Goal: Task Accomplishment & Management: Manage account settings

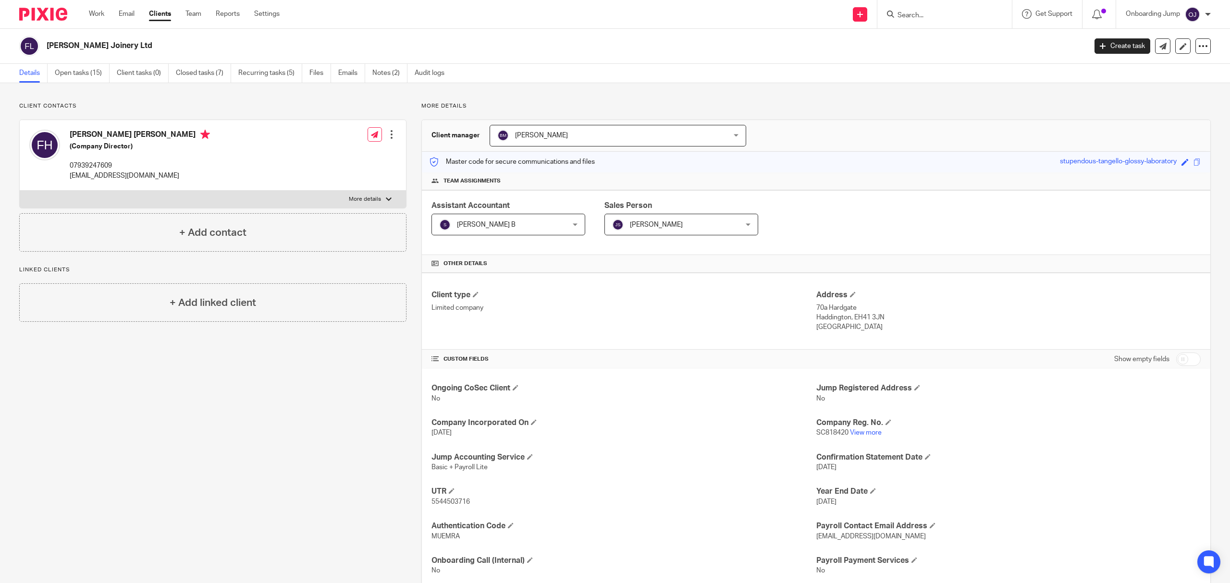
click at [916, 13] on input "Search" at bounding box center [940, 16] width 87 height 9
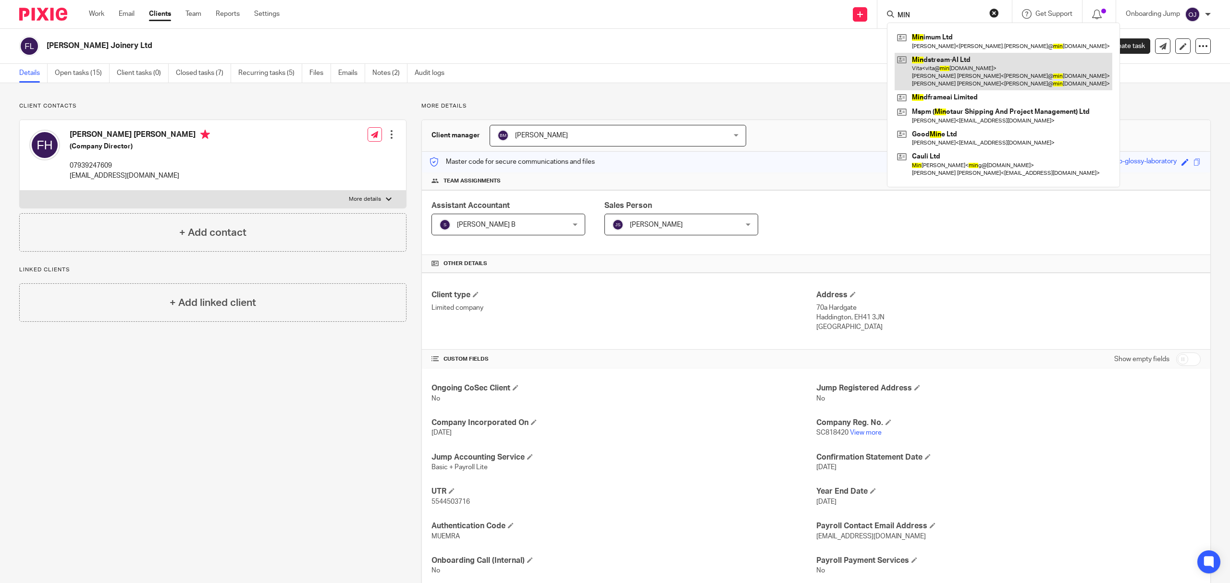
type input "MIN"
click at [986, 81] on link at bounding box center [1004, 72] width 218 height 38
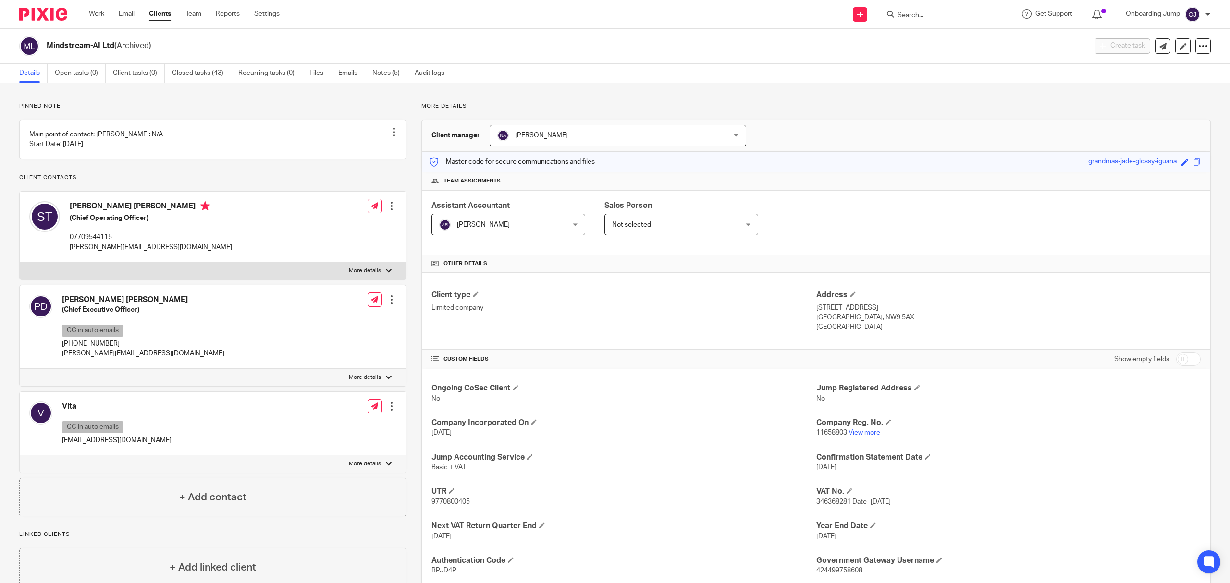
click at [956, 13] on input "Search" at bounding box center [940, 16] width 87 height 9
click at [930, 19] on input "Search" at bounding box center [940, 16] width 87 height 9
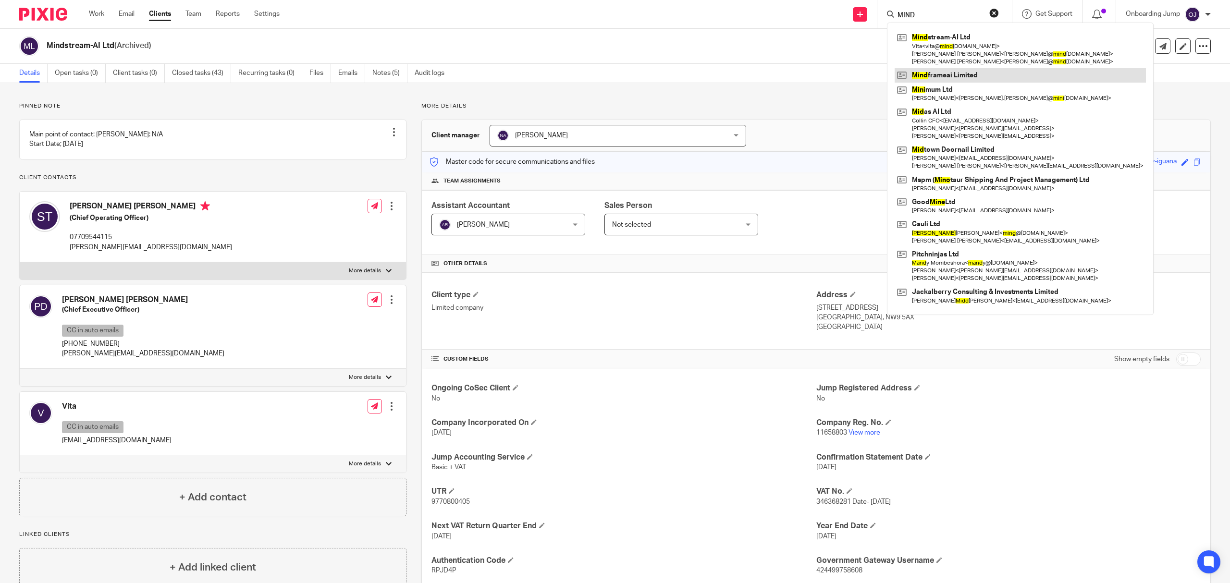
type input "MIND"
click at [977, 81] on link at bounding box center [1020, 75] width 251 height 14
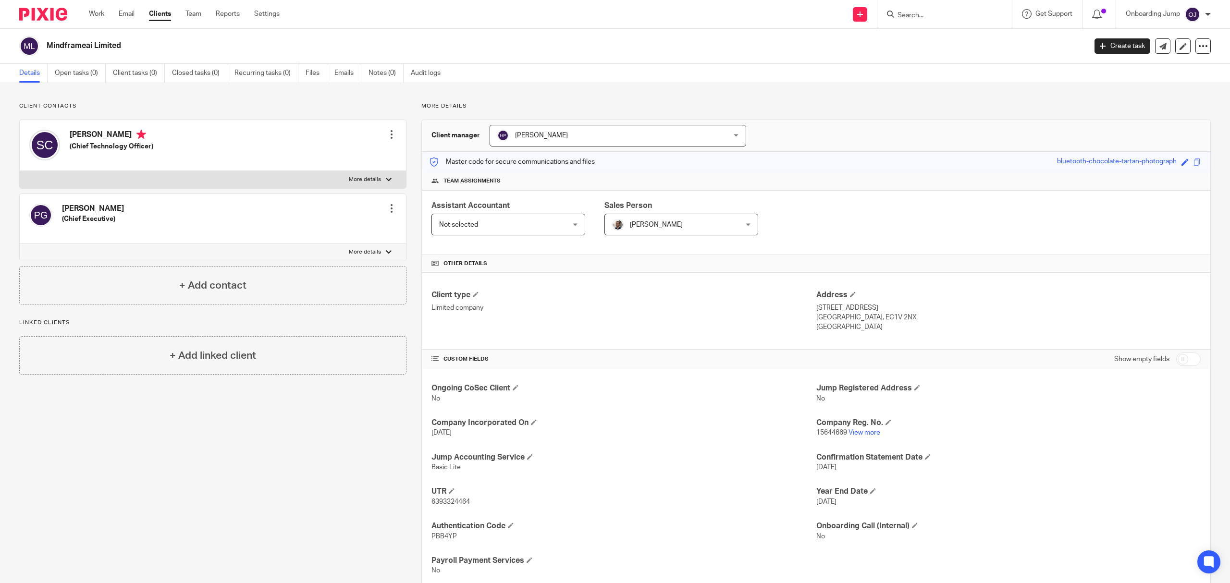
drag, startPoint x: 100, startPoint y: 46, endPoint x: 46, endPoint y: 52, distance: 54.1
click at [46, 52] on div "Mindframeai Limited" at bounding box center [549, 46] width 1061 height 20
click at [860, 436] on link "View more" at bounding box center [865, 433] width 32 height 7
drag, startPoint x: 483, startPoint y: 228, endPoint x: 492, endPoint y: 243, distance: 17.5
click at [483, 228] on span "Not selected" at bounding box center [497, 224] width 117 height 20
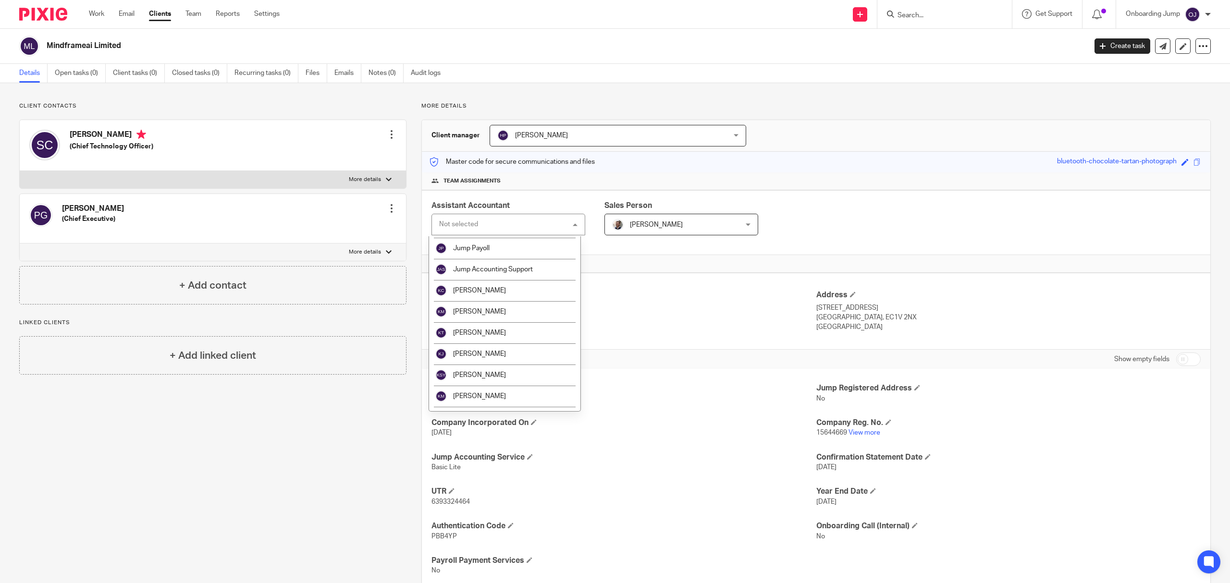
scroll to position [1089, 0]
click at [508, 269] on li "[PERSON_NAME]" at bounding box center [504, 265] width 151 height 21
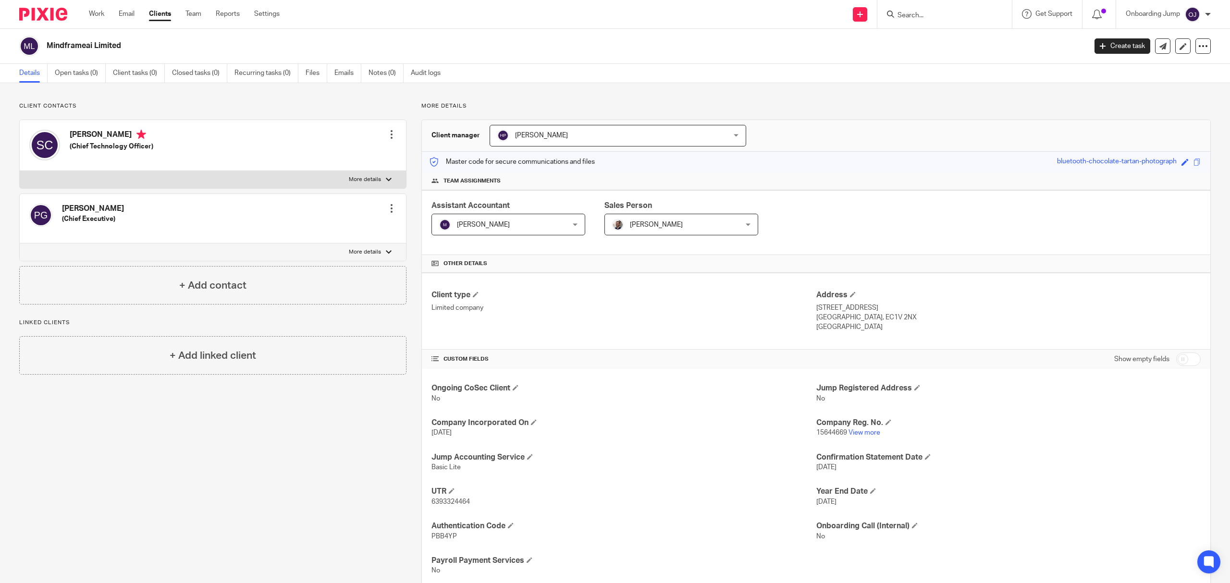
drag, startPoint x: 135, startPoint y: 131, endPoint x: 65, endPoint y: 136, distance: 69.8
click at [65, 136] on div "Shu Faye Cheung (Chief Technology Officer)" at bounding box center [91, 145] width 124 height 41
copy h4 "Shu Faye Cheung"
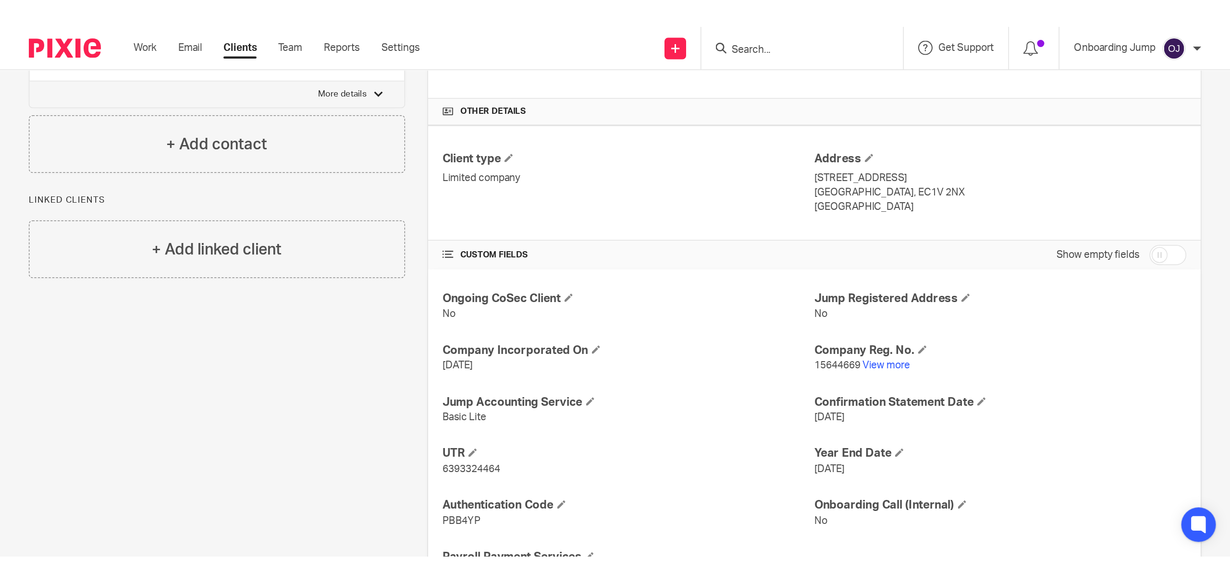
scroll to position [207, 0]
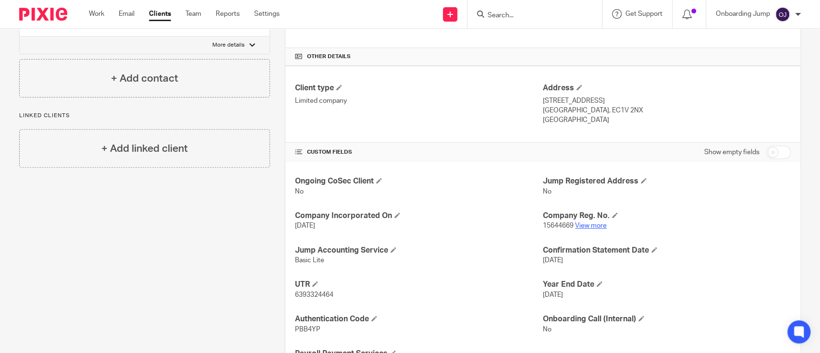
click at [592, 225] on link "View more" at bounding box center [591, 226] width 32 height 7
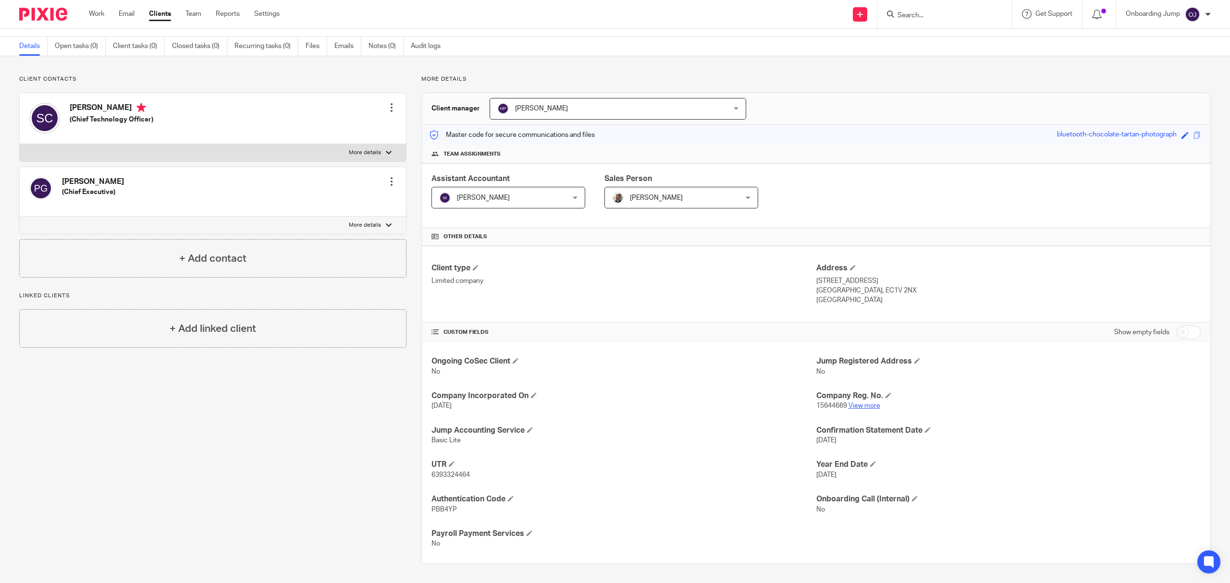
scroll to position [28, 0]
copy h4 "Shu Faye Cheung"
drag, startPoint x: 115, startPoint y: 179, endPoint x: 59, endPoint y: 179, distance: 56.7
click at [59, 179] on div "Pinar Gorgulu (Chief Executive) Edit contact Create client from contact Export …" at bounding box center [213, 191] width 386 height 49
copy h4 "[PERSON_NAME]"
